Goal: Task Accomplishment & Management: Use online tool/utility

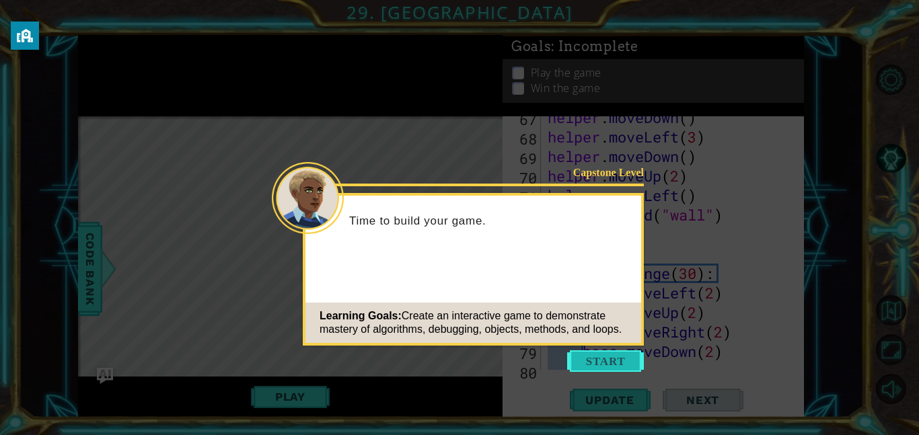
click at [589, 365] on button "Start" at bounding box center [605, 362] width 77 height 22
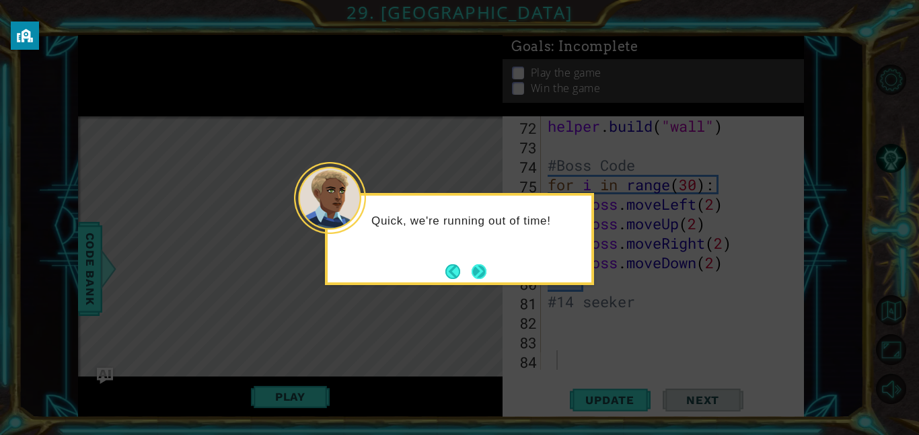
click at [472, 270] on button "Next" at bounding box center [479, 271] width 15 height 15
click at [478, 269] on button "Next" at bounding box center [478, 271] width 17 height 17
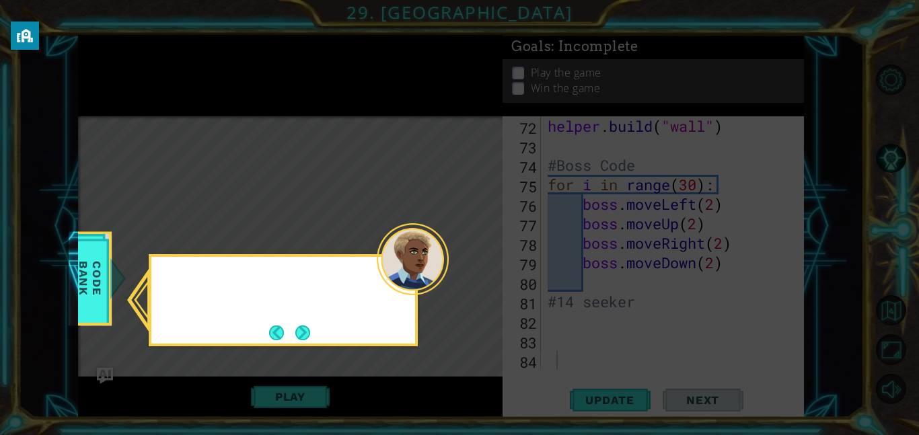
click at [478, 269] on icon at bounding box center [459, 217] width 919 height 435
click at [305, 336] on button "Next" at bounding box center [303, 333] width 16 height 16
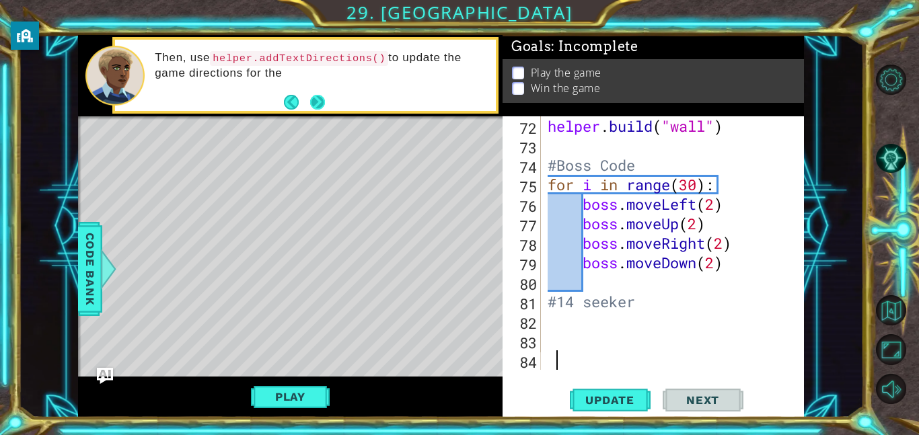
click at [316, 109] on button "Next" at bounding box center [316, 102] width 15 height 15
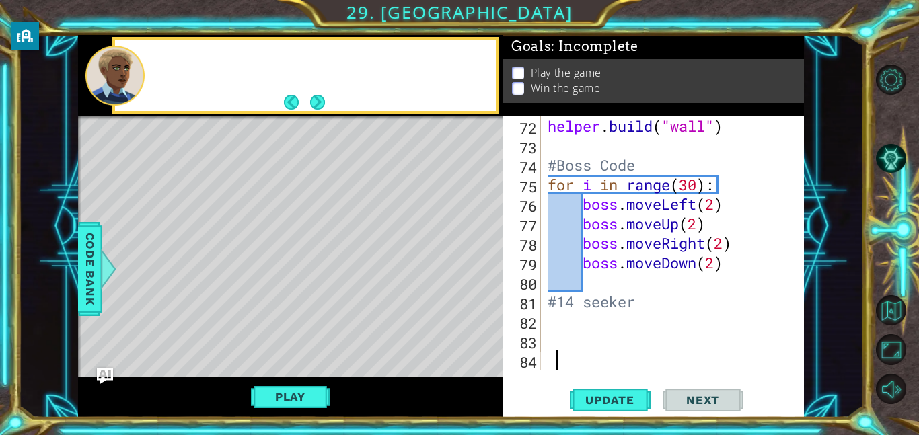
click at [316, 109] on button "Next" at bounding box center [316, 102] width 15 height 15
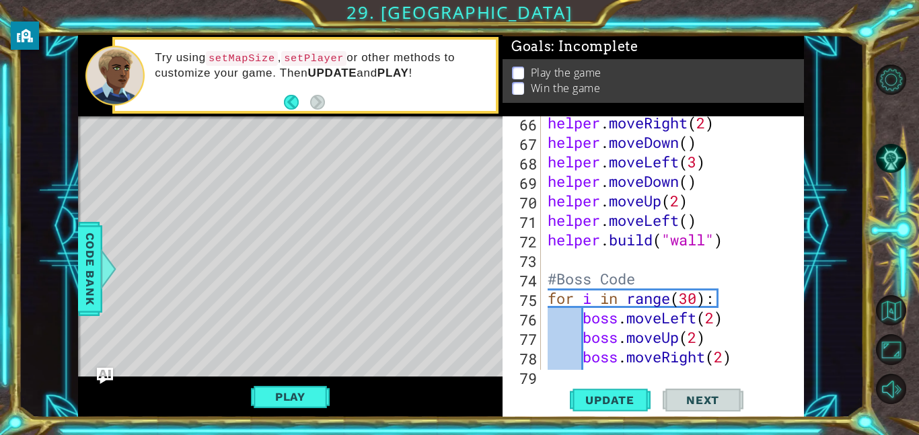
scroll to position [1358, 0]
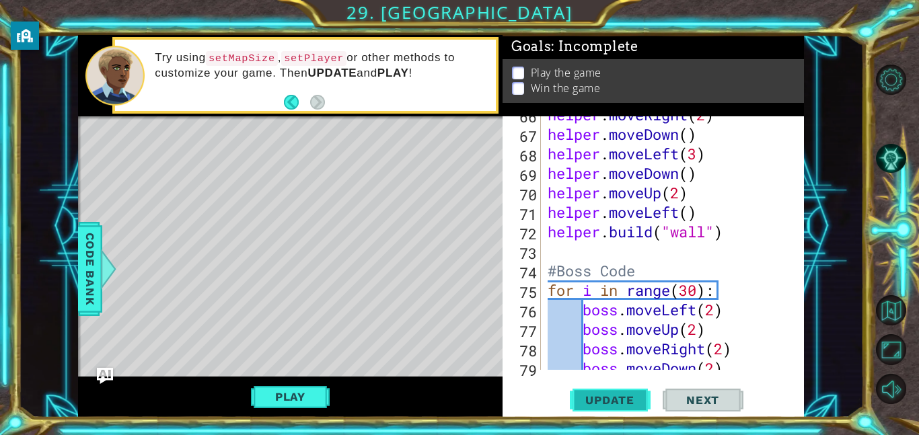
click at [620, 403] on span "Update" at bounding box center [610, 400] width 76 height 13
click at [285, 402] on button "Play" at bounding box center [290, 397] width 79 height 26
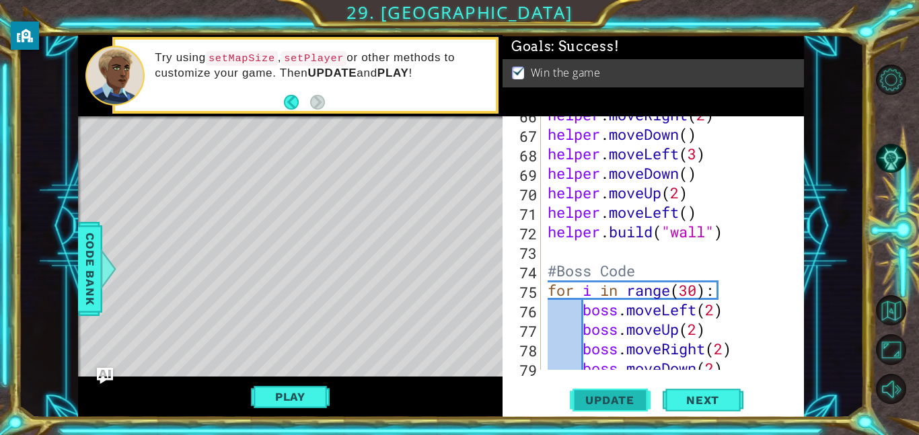
click at [605, 405] on span "Update" at bounding box center [610, 400] width 76 height 13
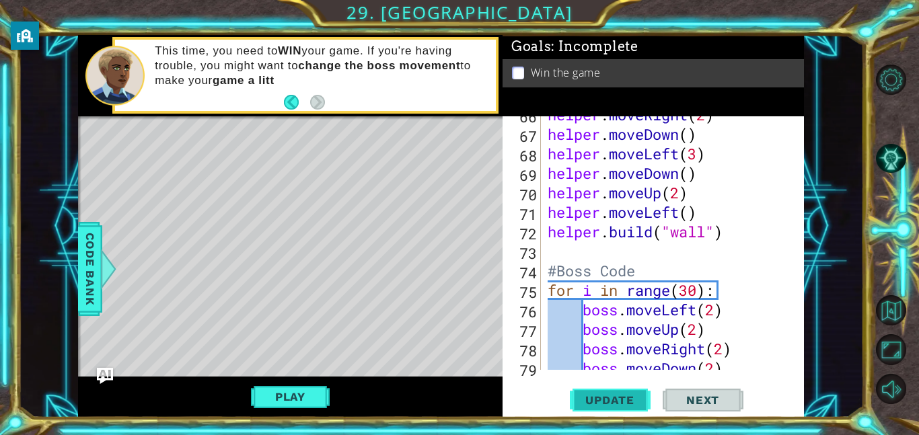
click at [617, 401] on span "Update" at bounding box center [610, 400] width 76 height 13
click at [565, 252] on div "helper . moveRight ( 2 ) helper . moveDown ( ) helper . moveLeft ( 3 ) helper .…" at bounding box center [676, 251] width 263 height 293
type textarea "hel"
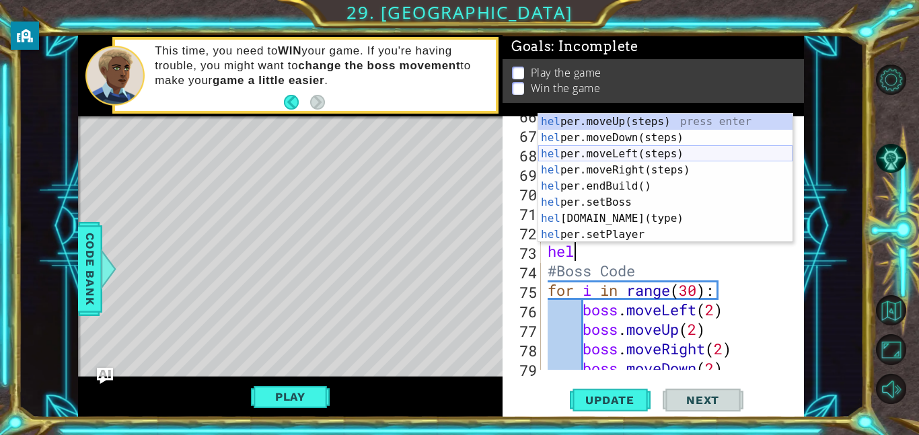
click at [638, 155] on div "hel per.moveUp(steps) press enter hel per.moveDown(steps) press enter hel per.m…" at bounding box center [665, 194] width 254 height 161
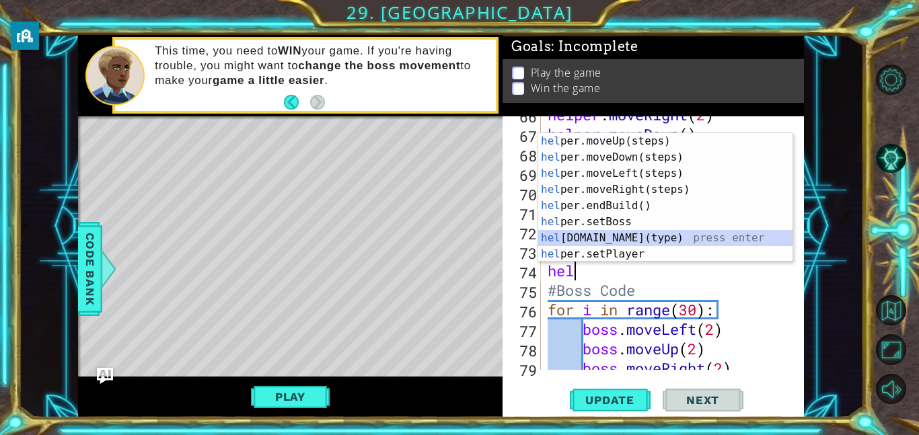
click at [622, 234] on div "hel per.moveUp(steps) press enter hel per.moveDown(steps) press enter hel per.m…" at bounding box center [665, 213] width 254 height 161
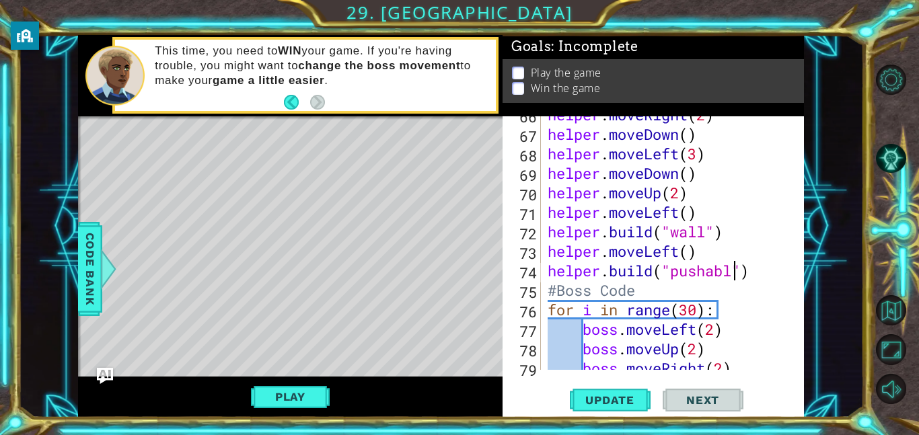
scroll to position [0, 9]
type textarea "[DOMAIN_NAME]("pushable")"
click at [626, 404] on span "Update" at bounding box center [610, 400] width 76 height 13
click at [616, 396] on span "Update" at bounding box center [610, 400] width 76 height 13
click at [892, 318] on button "Back to Map" at bounding box center [891, 310] width 30 height 30
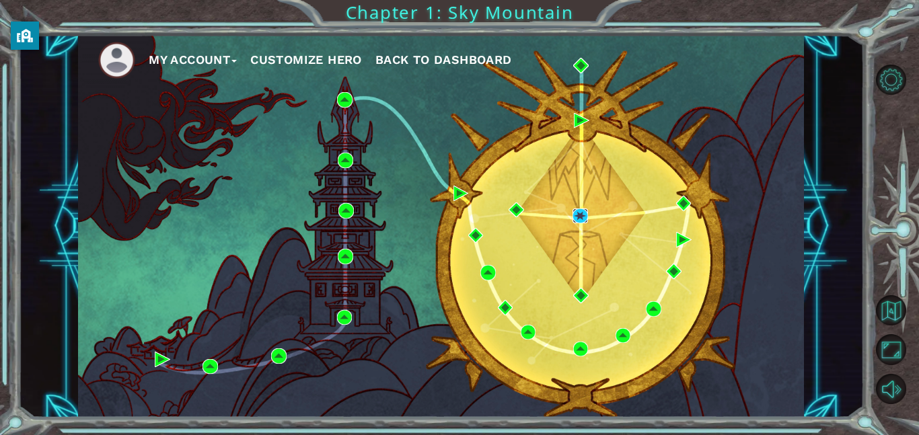
click at [575, 217] on img at bounding box center [580, 216] width 15 height 15
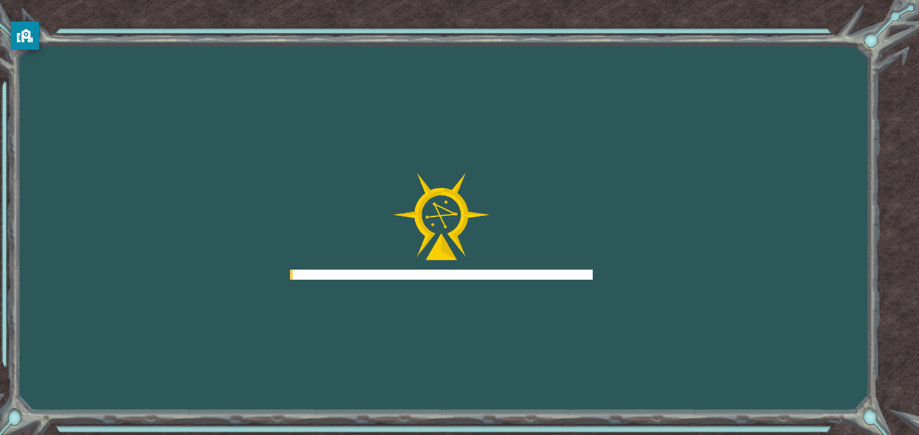
click at [575, 217] on div at bounding box center [441, 227] width 303 height 108
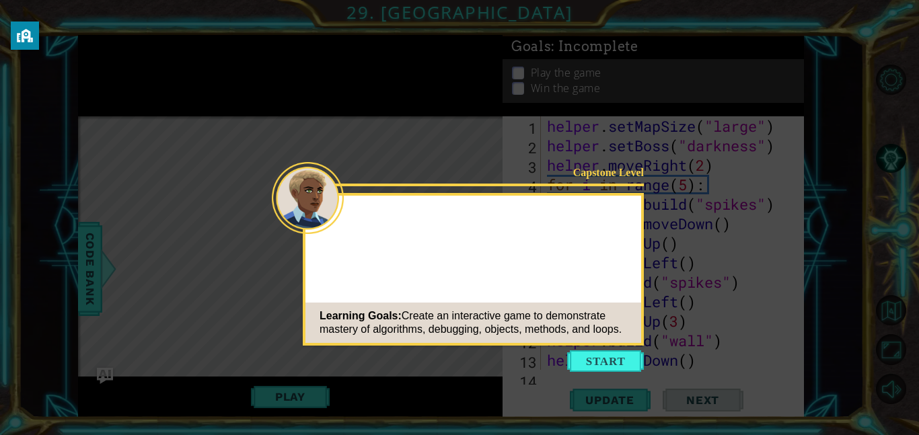
click at [619, 357] on button "Start" at bounding box center [605, 362] width 77 height 22
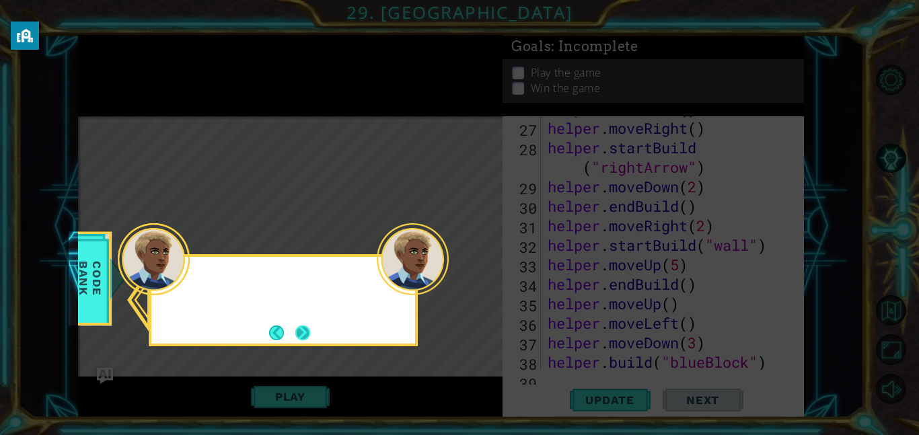
click at [302, 330] on button "Next" at bounding box center [302, 333] width 15 height 15
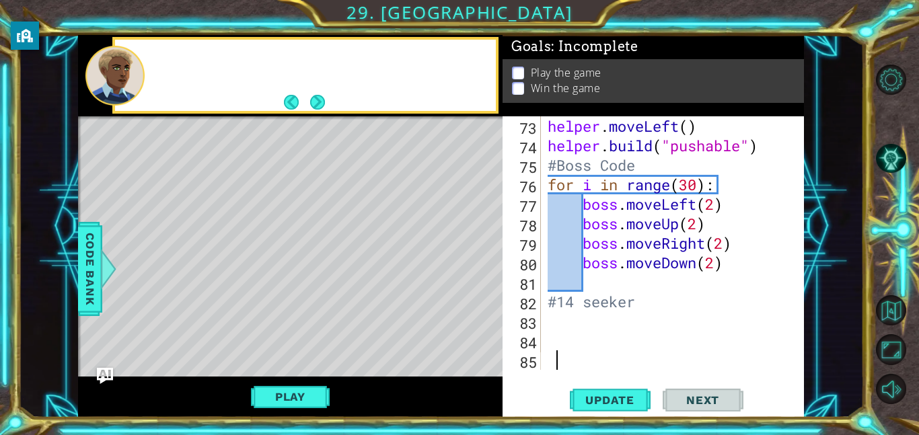
scroll to position [1483, 0]
click at [309, 104] on button "Next" at bounding box center [316, 102] width 15 height 15
click at [314, 99] on button "Next" at bounding box center [316, 102] width 15 height 15
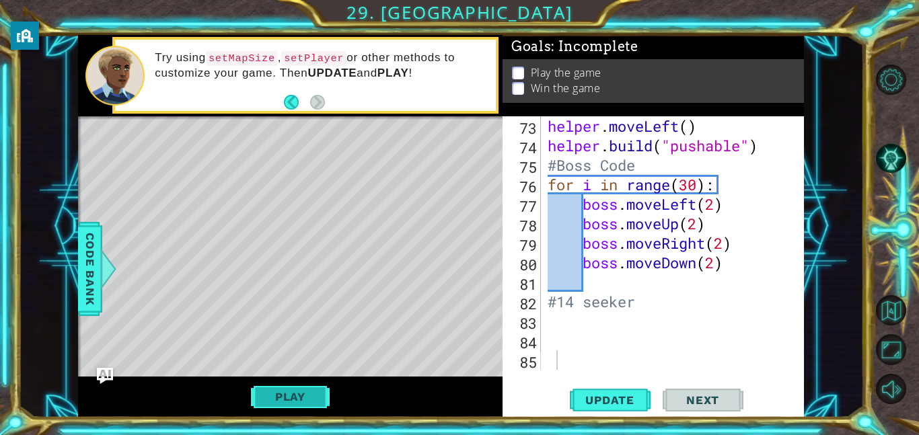
click at [289, 397] on button "Play" at bounding box center [290, 397] width 79 height 26
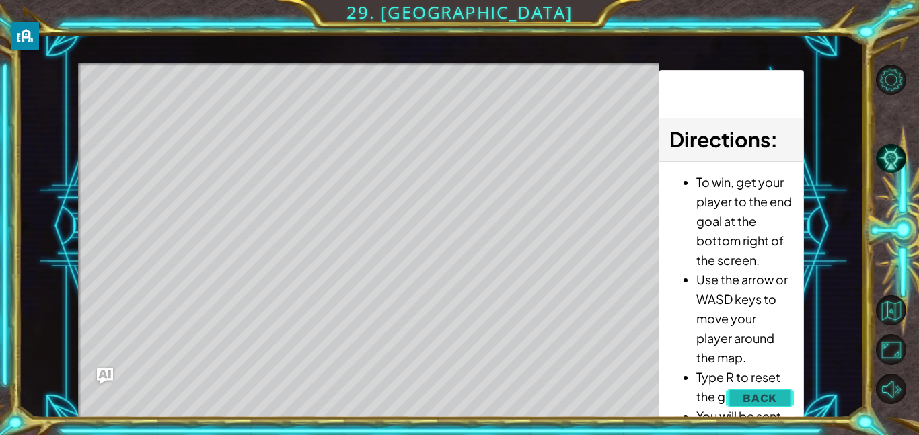
click at [764, 397] on span "Back" at bounding box center [760, 398] width 34 height 13
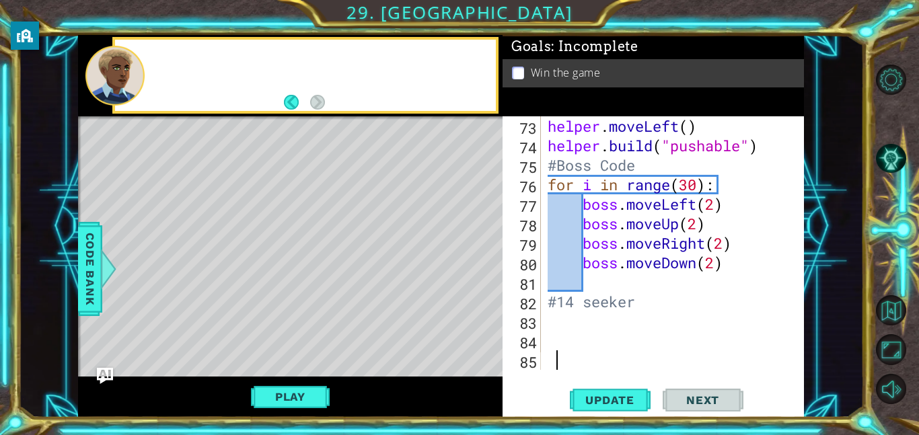
click at [562, 319] on div "helper . moveLeft ( ) helper . build ( "pushable" ) #Boss Code for i in range (…" at bounding box center [676, 262] width 263 height 293
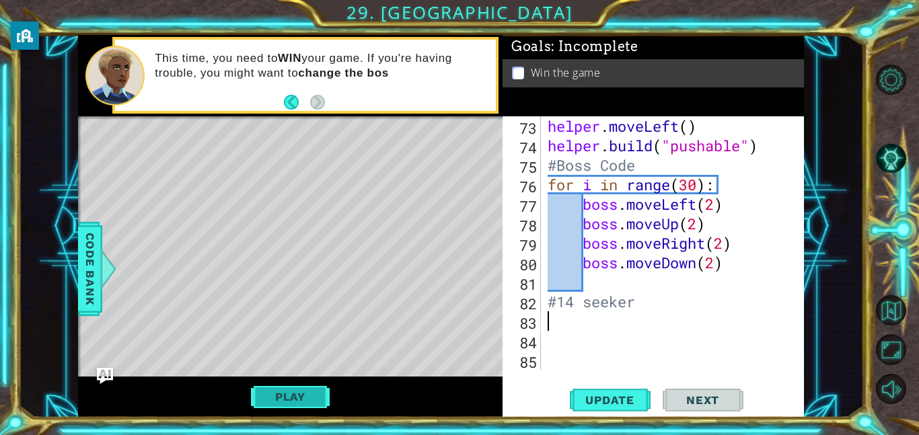
click at [281, 390] on button "Play" at bounding box center [290, 397] width 79 height 26
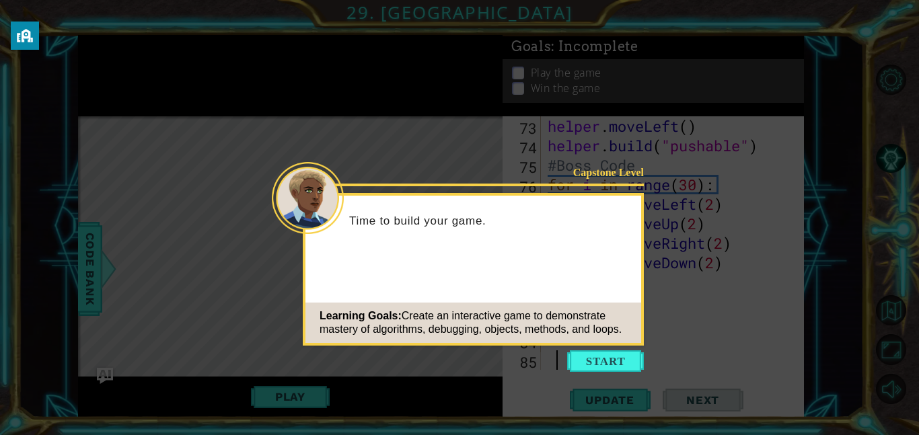
scroll to position [1483, 0]
click at [589, 357] on button "Start" at bounding box center [605, 362] width 77 height 22
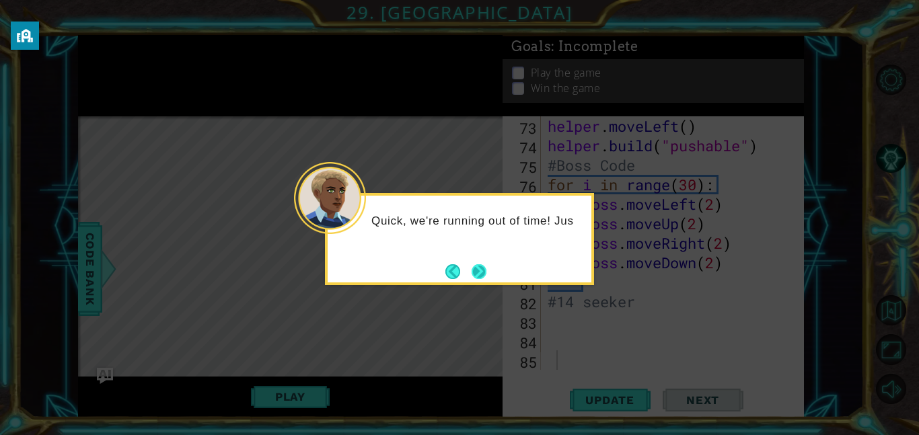
click at [475, 266] on button "Next" at bounding box center [479, 271] width 15 height 15
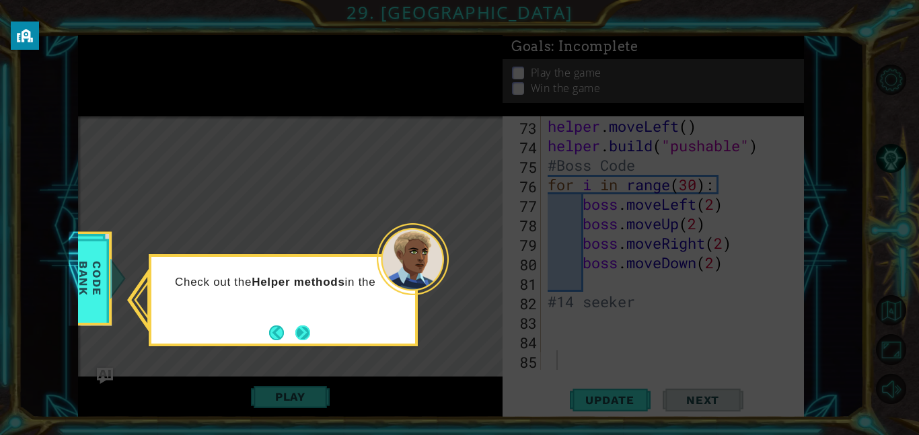
click at [300, 337] on button "Next" at bounding box center [302, 333] width 15 height 15
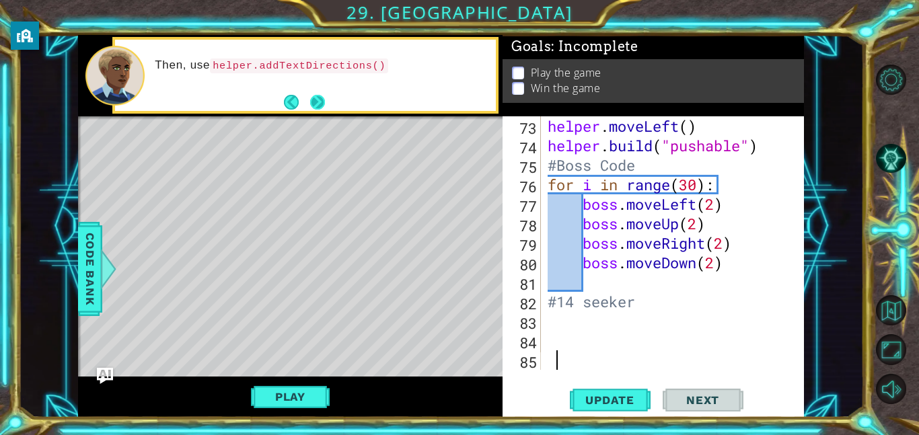
click at [322, 103] on button "Next" at bounding box center [317, 102] width 15 height 15
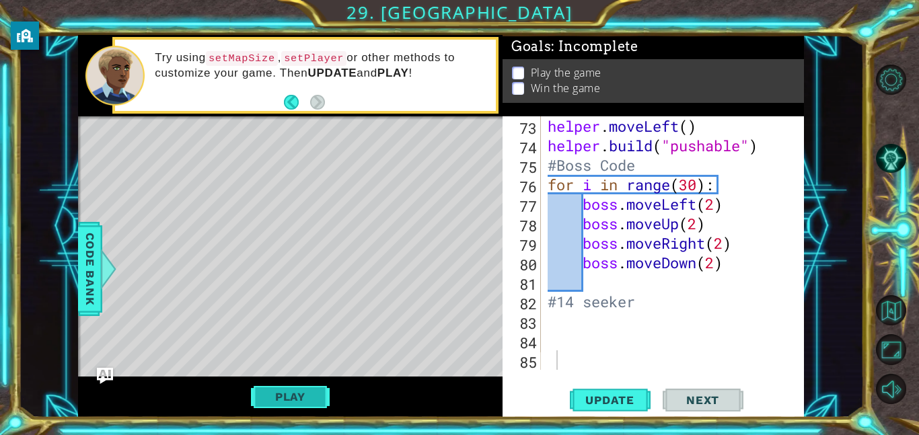
click at [297, 398] on button "Play" at bounding box center [290, 397] width 79 height 26
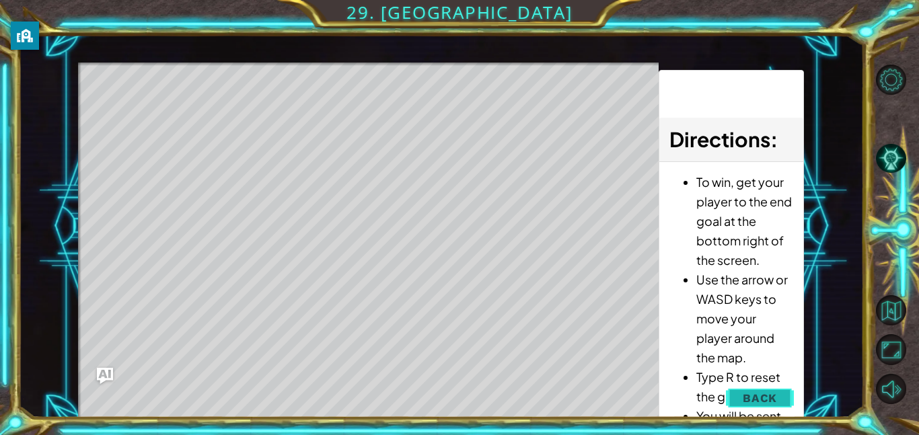
click at [762, 402] on span "Back" at bounding box center [760, 398] width 34 height 13
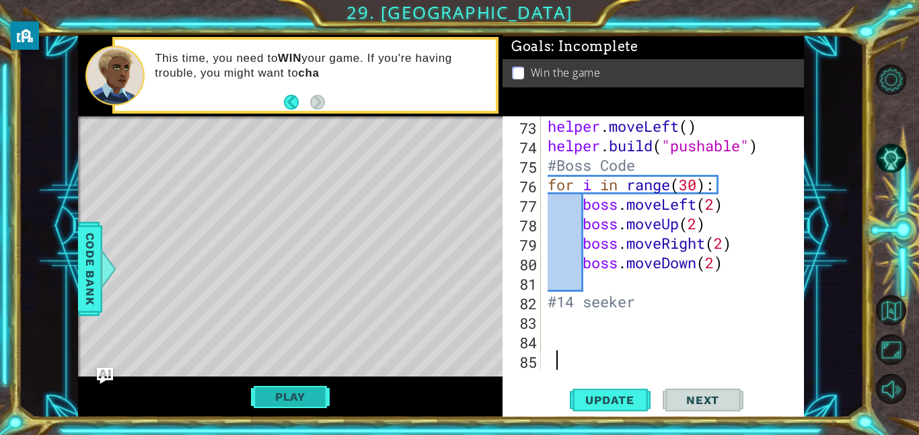
type textarea "r"
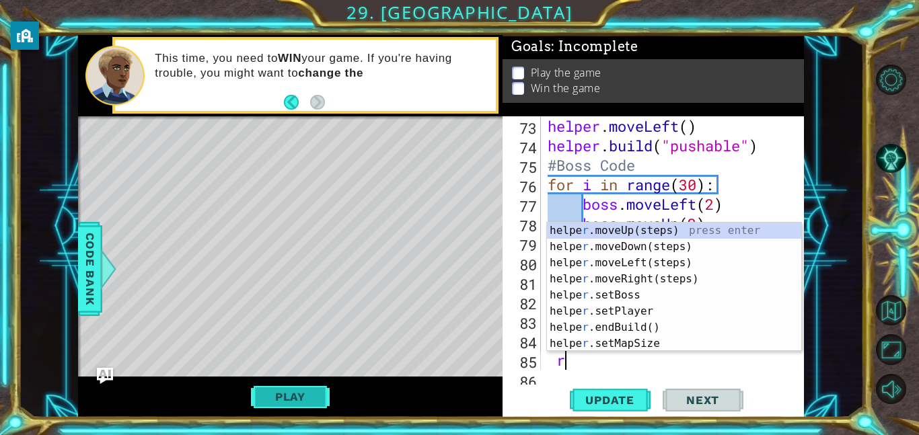
scroll to position [1502, 0]
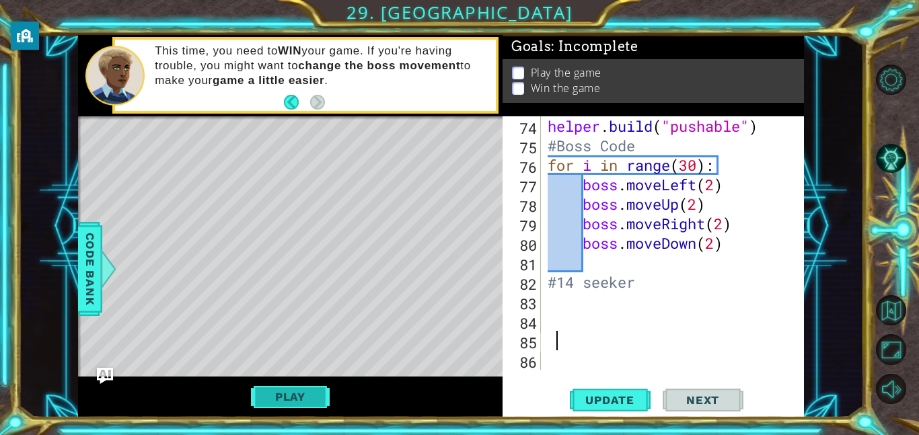
click at [299, 396] on button "Play" at bounding box center [290, 397] width 79 height 26
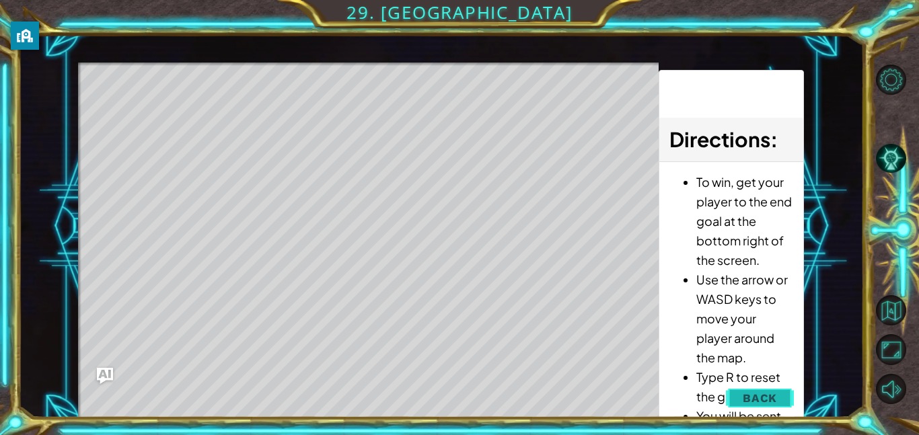
click at [745, 398] on span "Back" at bounding box center [760, 398] width 34 height 13
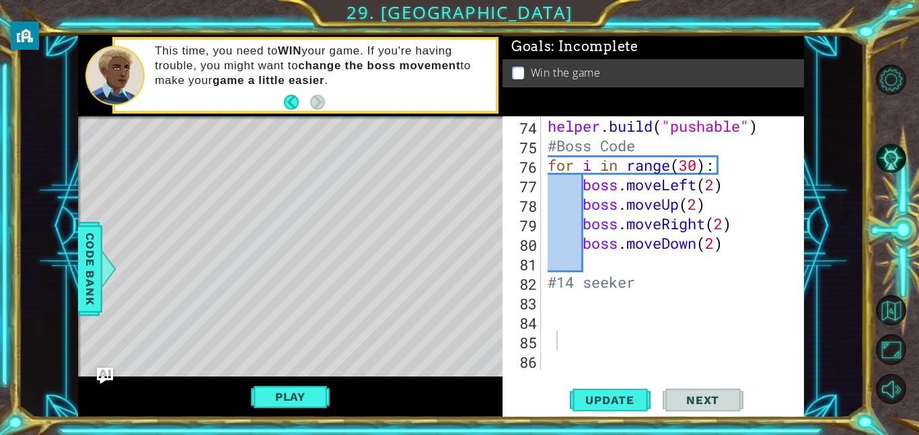
click at [565, 299] on div "helper . build ( "pushable" ) #Boss Code for i in range ( 30 ) : boss . moveLef…" at bounding box center [676, 262] width 263 height 293
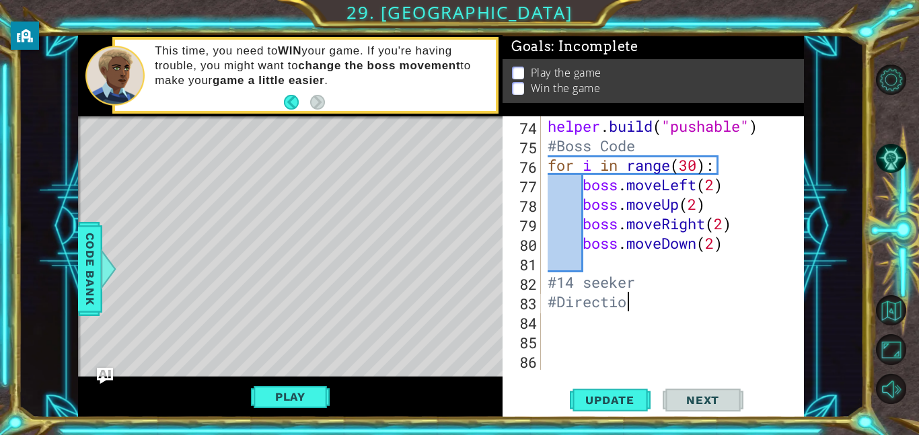
scroll to position [0, 3]
type textarea "#Directions"
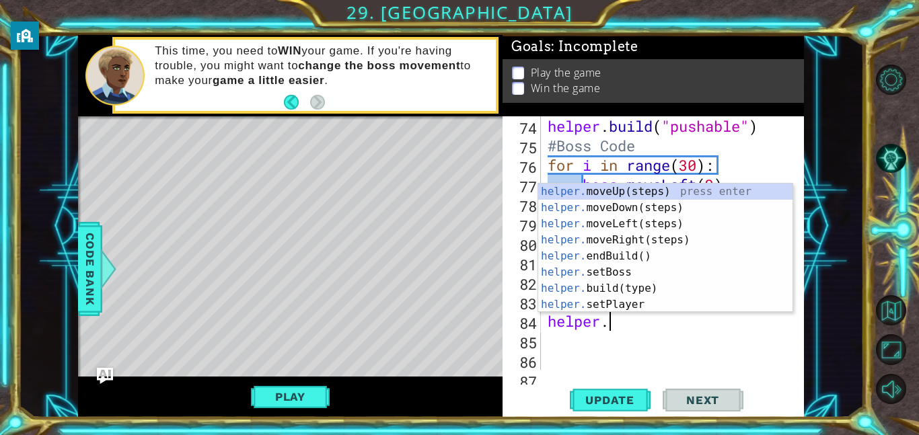
scroll to position [0, 2]
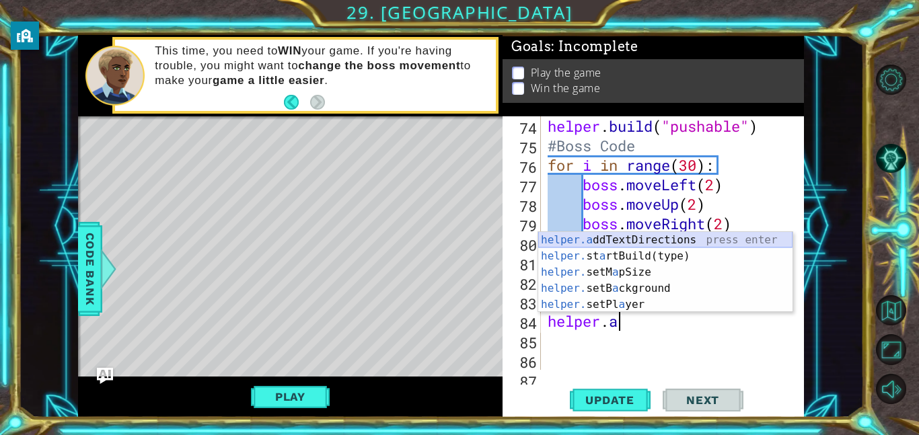
click at [657, 239] on div "helper.a ddTextDirections press enter helper. st a rtBuild(type) press enter he…" at bounding box center [665, 288] width 254 height 113
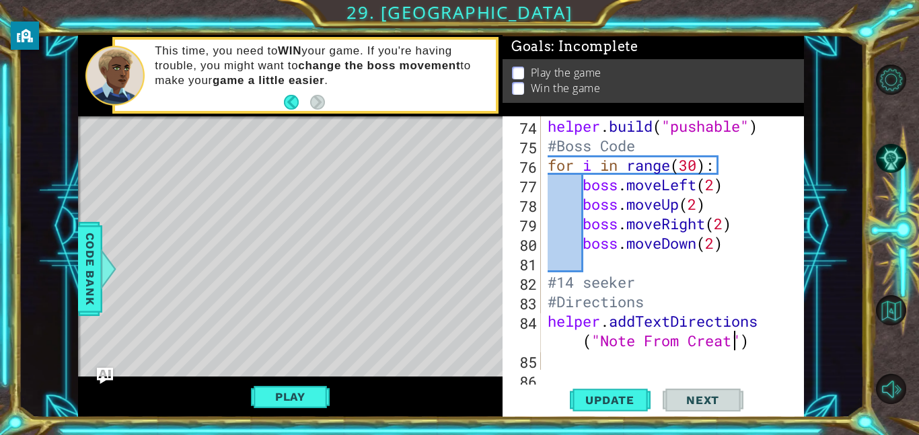
scroll to position [0, 17]
type textarea "helper.addTextDirections("Note From Creator:")"
click at [761, 345] on div "helper . build ( "pushable" ) #Boss Code for i in range ( 30 ) : boss . moveLef…" at bounding box center [676, 262] width 263 height 293
type textarea "helper.addTextDirections("Note From Creator:")"
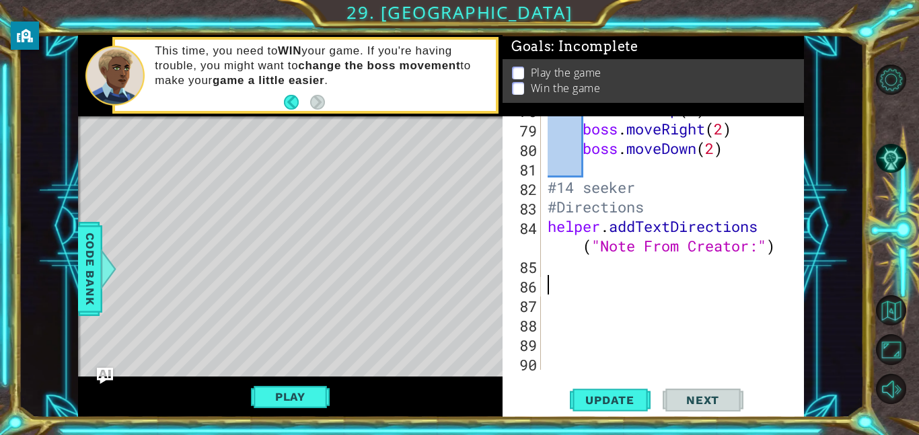
scroll to position [1597, 0]
click at [764, 255] on div "boss . moveUp ( 2 ) boss . moveRight ( 2 ) boss . moveDown ( 2 ) #14 seeker #Di…" at bounding box center [676, 246] width 263 height 293
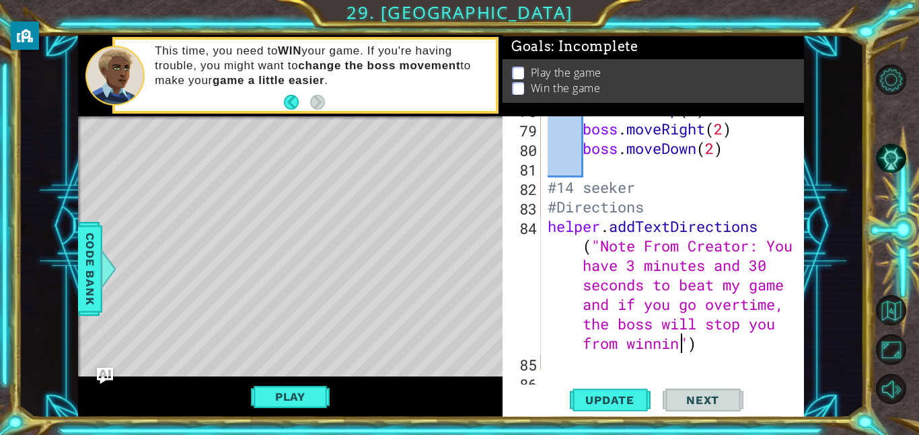
scroll to position [0, 62]
click at [632, 398] on span "Update" at bounding box center [610, 400] width 76 height 13
click at [305, 401] on button "Play" at bounding box center [290, 397] width 79 height 26
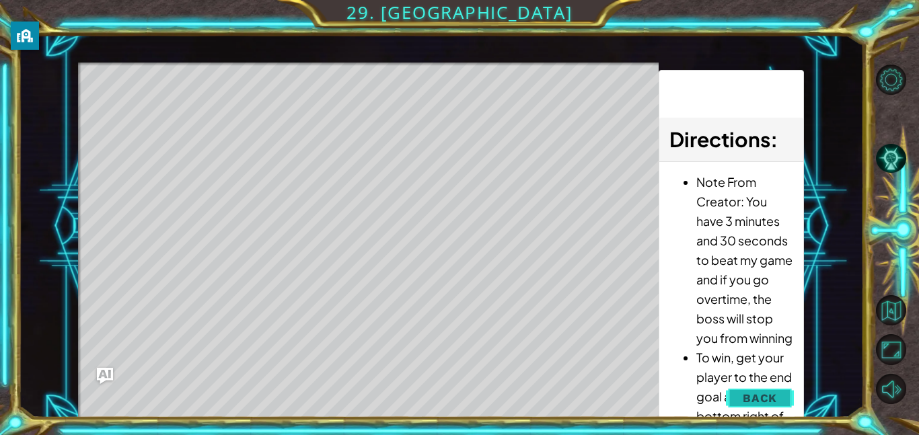
click at [761, 396] on span "Back" at bounding box center [760, 398] width 34 height 13
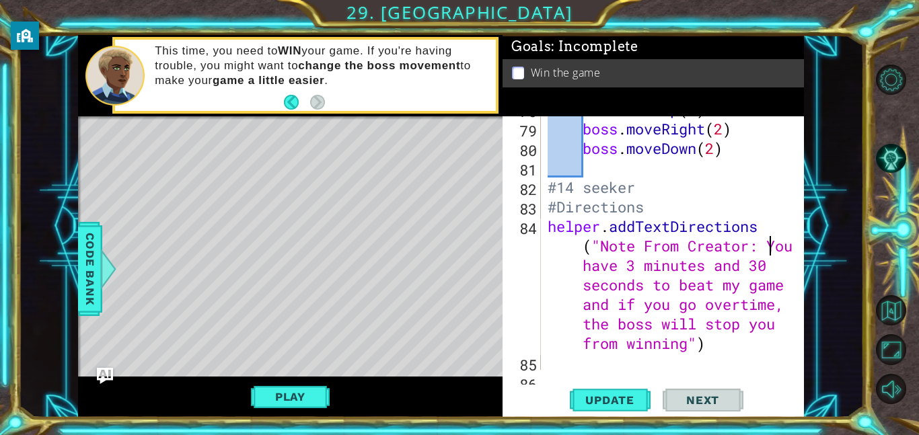
click at [773, 247] on div "boss . moveUp ( 2 ) boss . moveRight ( 2 ) boss . moveDown ( 2 ) #14 seeker #Di…" at bounding box center [676, 246] width 263 height 293
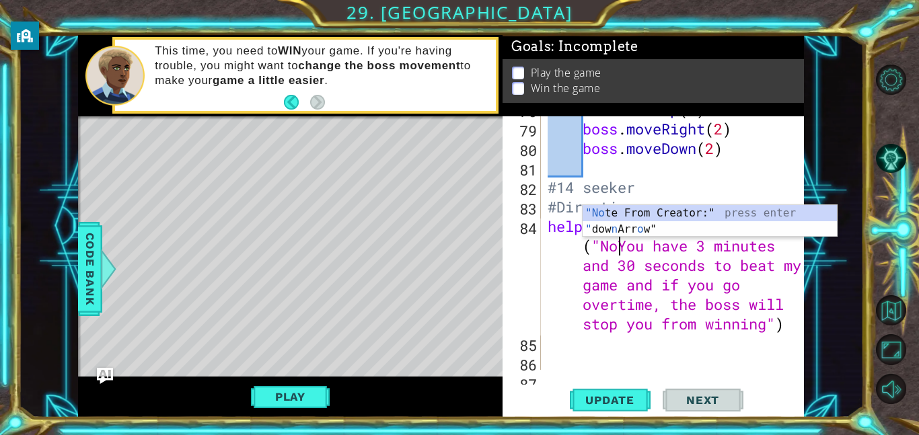
scroll to position [0, 55]
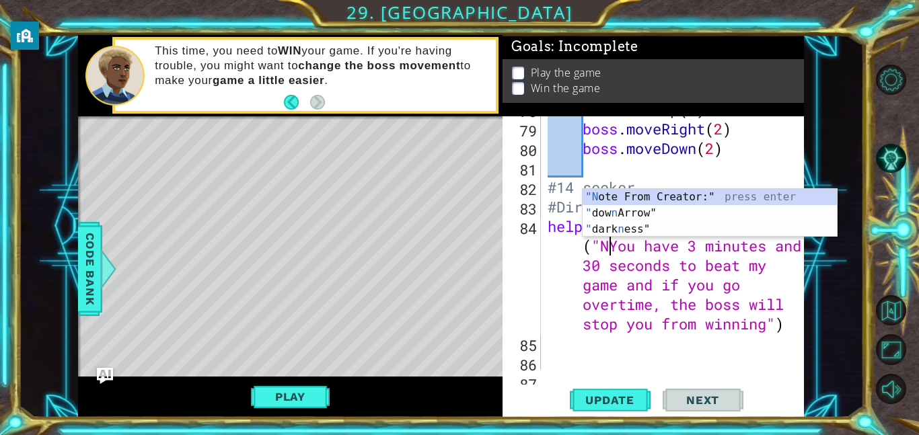
type textarea "helper.addTextDirections("You have 3 minutes and 30 seconds to beat my game and…"
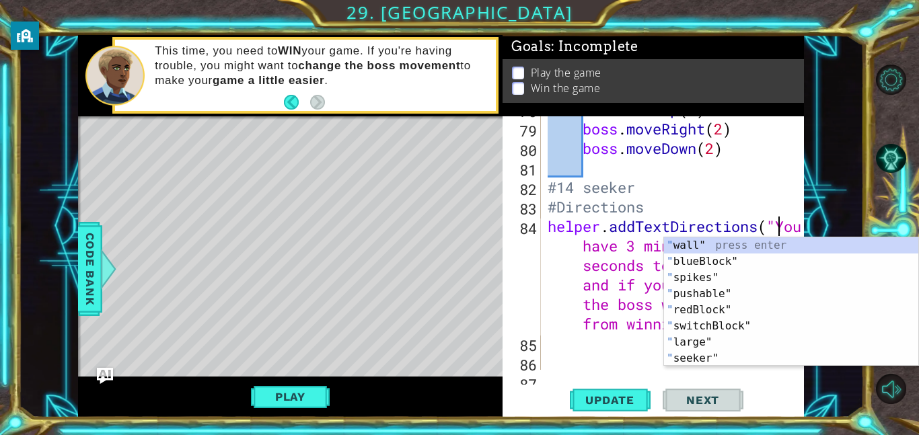
scroll to position [0, 54]
click at [564, 287] on div "boss . moveUp ( 2 ) boss . moveRight ( 2 ) boss . moveDown ( 2 ) #14 seeker #Di…" at bounding box center [676, 246] width 263 height 293
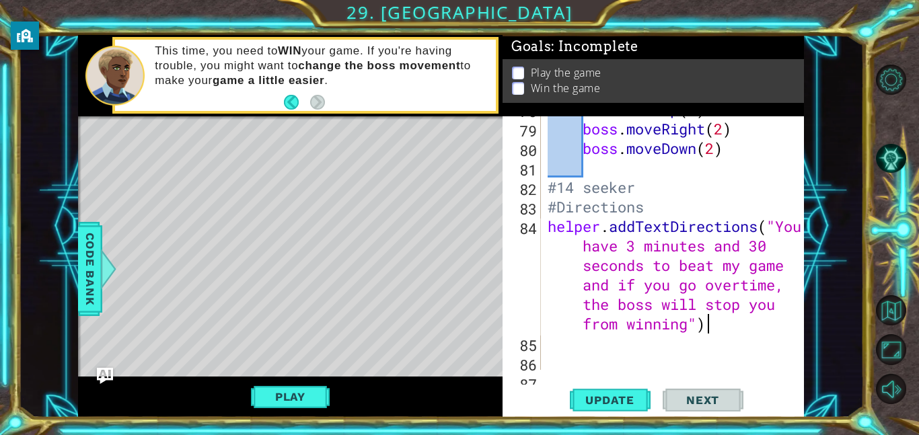
click at [727, 326] on div "boss . moveUp ( 2 ) boss . moveRight ( 2 ) boss . moveDown ( 2 ) #14 seeker #Di…" at bounding box center [676, 246] width 263 height 293
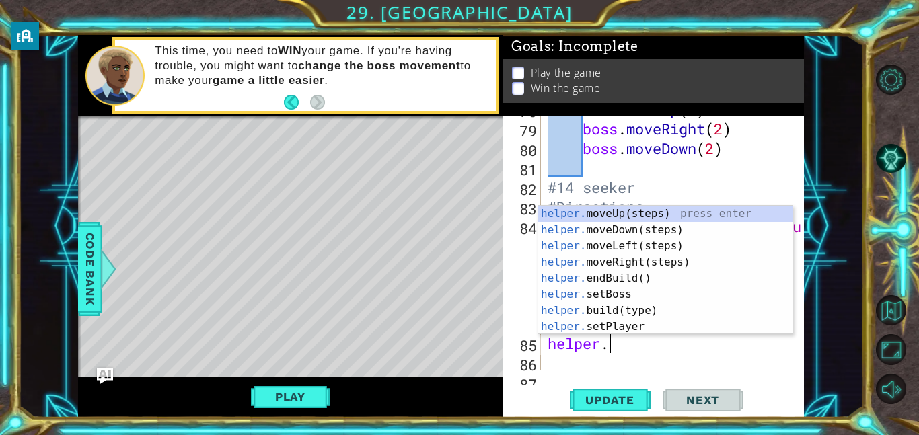
scroll to position [0, 2]
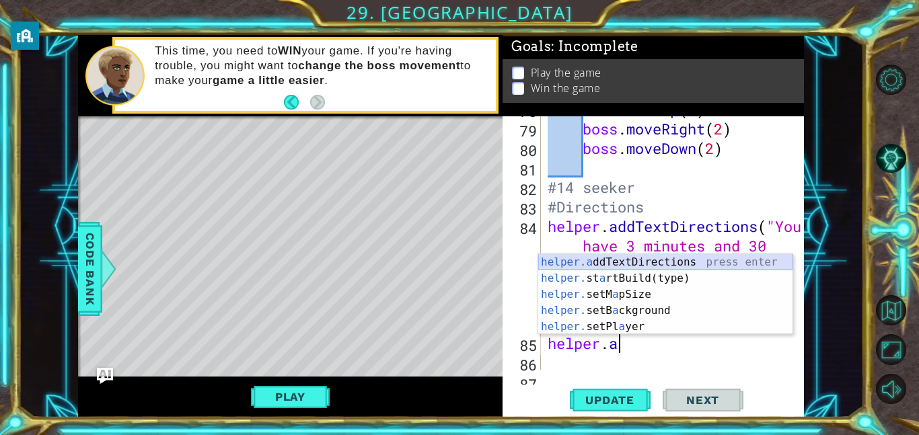
click at [736, 257] on div "helper.a ddTextDirections press enter helper. st a rtBuild(type) press enter he…" at bounding box center [665, 310] width 254 height 113
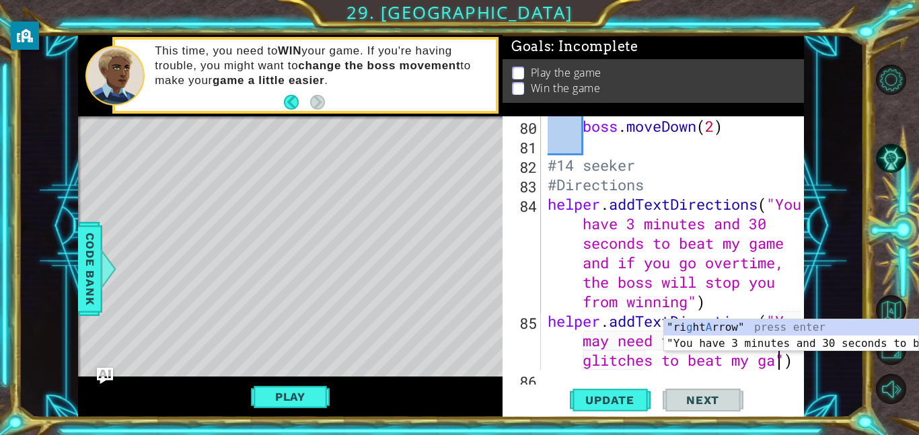
scroll to position [0, 30]
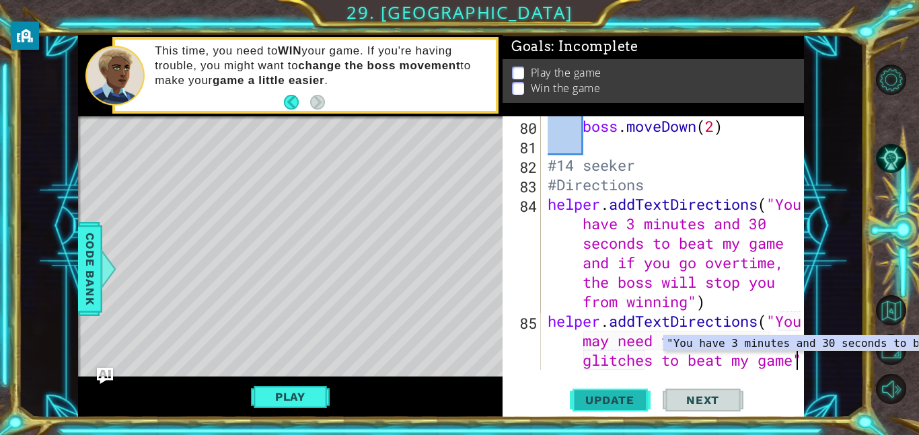
click at [627, 402] on span "Update" at bounding box center [610, 400] width 76 height 13
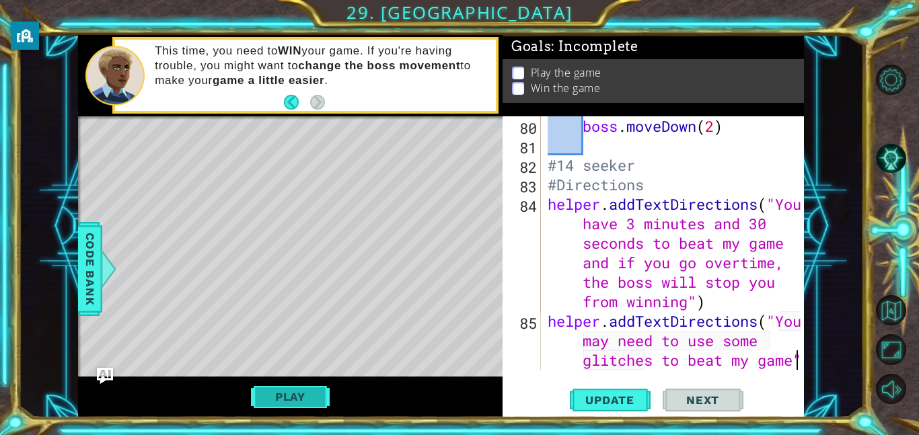
click at [297, 390] on button "Play" at bounding box center [290, 397] width 79 height 26
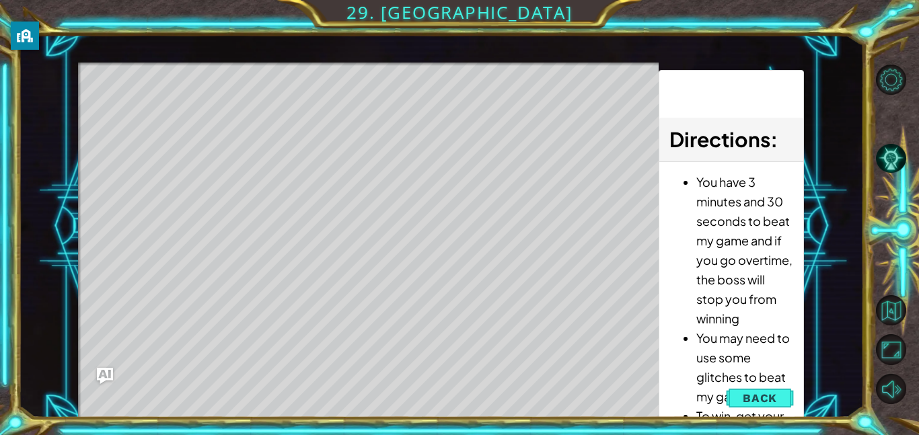
click at [768, 145] on span "Directions" at bounding box center [719, 139] width 101 height 26
click at [774, 141] on h3 "Directions :" at bounding box center [731, 139] width 124 height 30
click at [731, 82] on div "Directions : You have 3 minutes and 30 seconds to beat my game and if you go ov…" at bounding box center [731, 244] width 145 height 349
click at [742, 139] on span "Directions" at bounding box center [719, 139] width 101 height 26
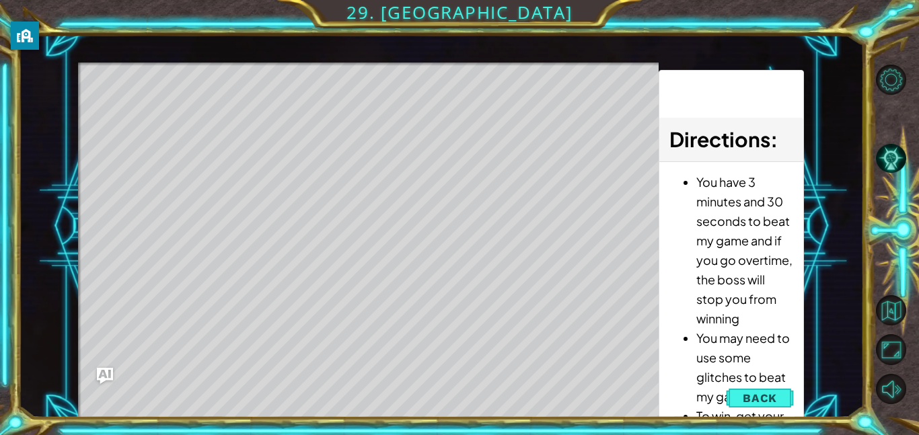
click at [745, 146] on span "Directions" at bounding box center [719, 139] width 101 height 26
click at [783, 259] on li "You have 3 minutes and 30 seconds to beat my game and if you go overtime, the b…" at bounding box center [744, 250] width 97 height 156
click at [780, 263] on li "You have 3 minutes and 30 seconds to beat my game and if you go overtime, the b…" at bounding box center [744, 250] width 97 height 156
click at [764, 400] on span "Back" at bounding box center [760, 398] width 34 height 13
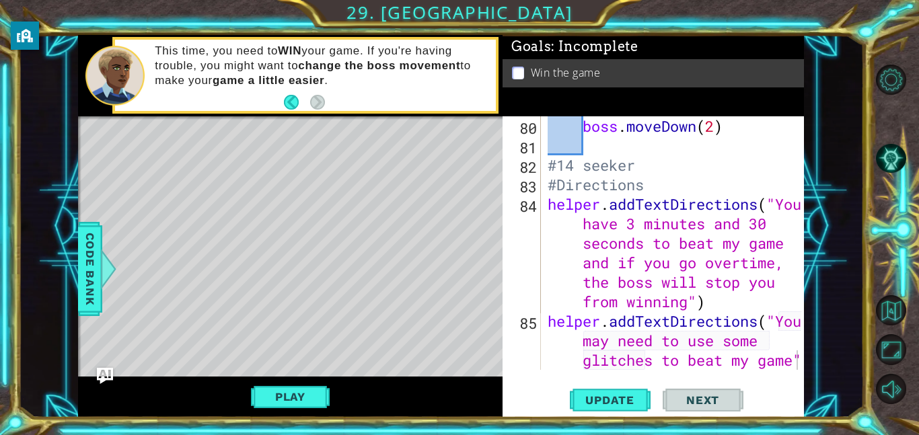
click at [690, 303] on div "boss . moveDown ( 2 ) #14 seeker #Directions helper . addTextDirections ( "You …" at bounding box center [676, 291] width 263 height 351
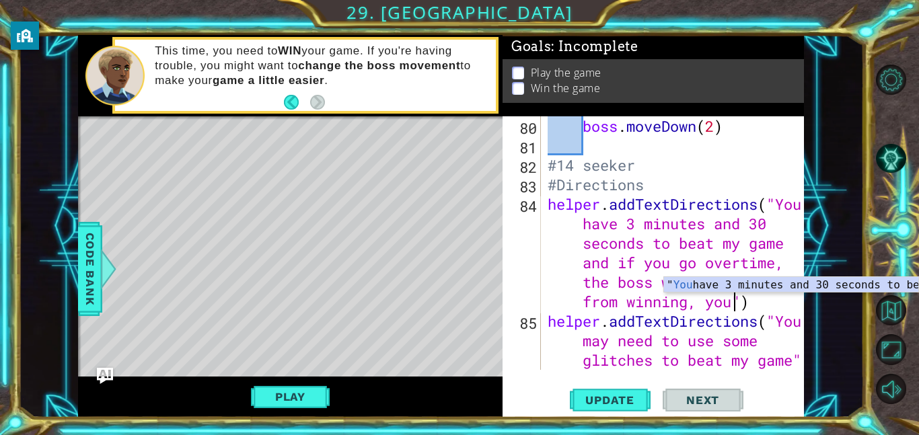
scroll to position [0, 57]
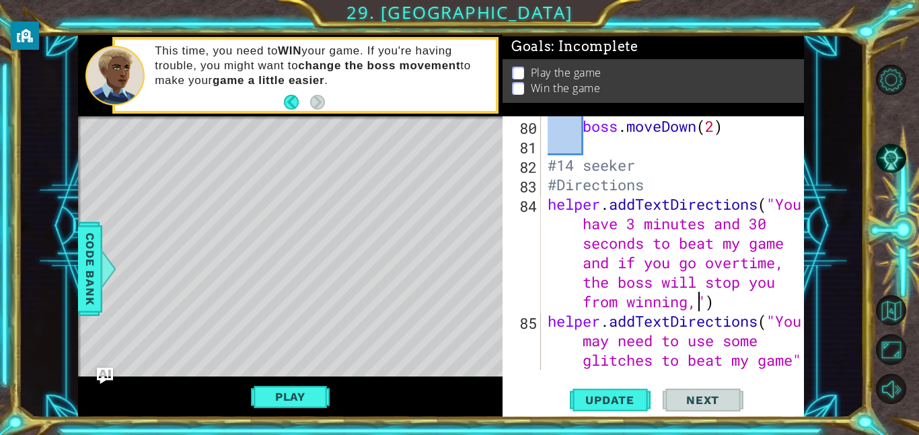
type textarea "helper.addTextDirections("You have 3 minutes and 30 seconds to beat my game and…"
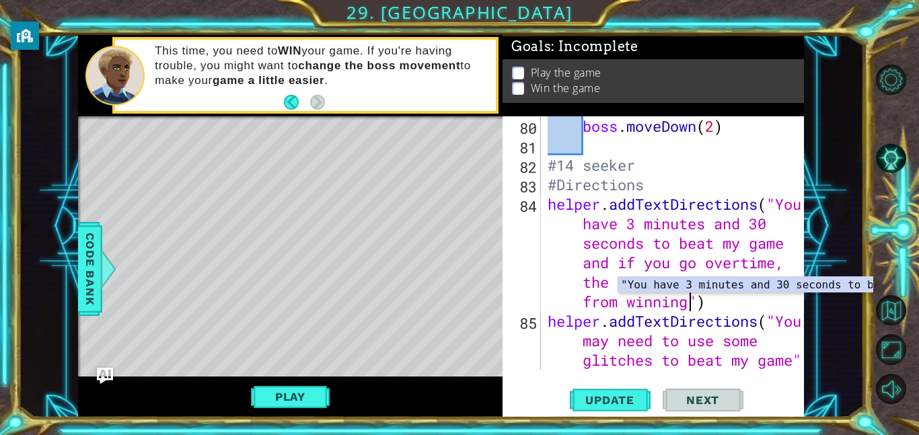
scroll to position [0, 54]
click at [305, 398] on button "Play" at bounding box center [290, 397] width 79 height 26
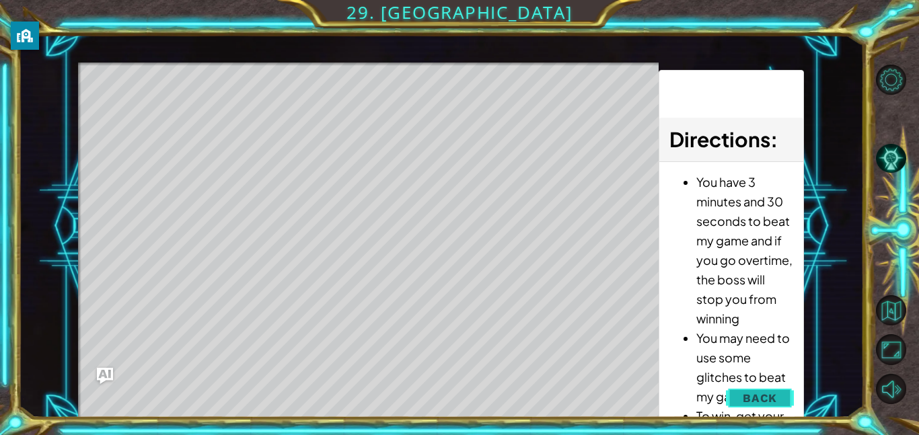
click at [757, 397] on span "Back" at bounding box center [760, 398] width 34 height 13
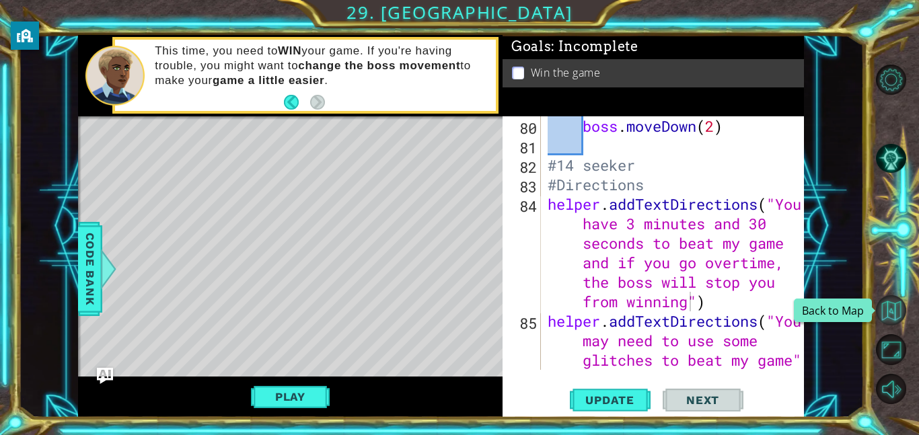
click at [895, 310] on button "Back to Map" at bounding box center [891, 310] width 30 height 30
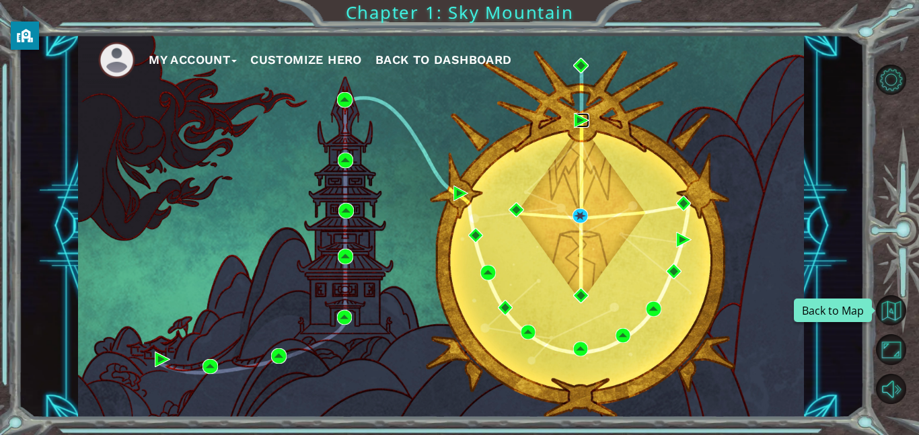
click at [575, 120] on img at bounding box center [581, 120] width 15 height 15
